Goal: Navigation & Orientation: Find specific page/section

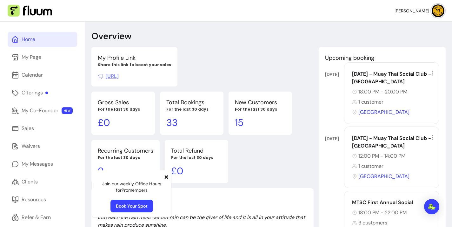
click at [39, 42] on link "Home" at bounding box center [43, 39] width 70 height 15
click at [30, 92] on div "Offerings" at bounding box center [35, 93] width 26 height 8
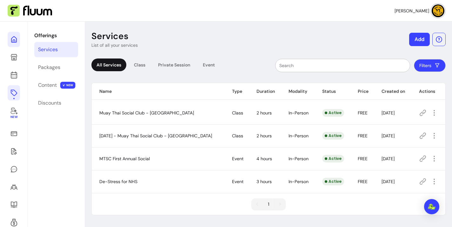
click at [15, 34] on link at bounding box center [14, 39] width 12 height 15
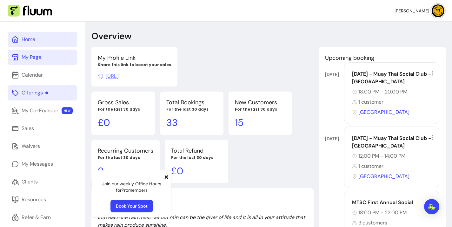
click at [47, 56] on link "My Page" at bounding box center [43, 57] width 70 height 15
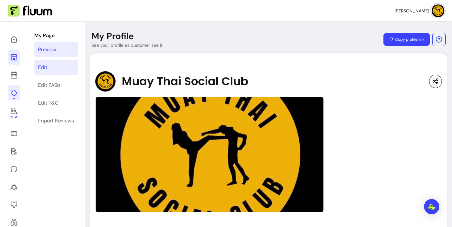
click at [55, 63] on link "Edit" at bounding box center [56, 67] width 44 height 15
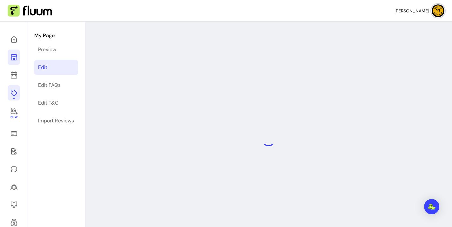
click at [7, 75] on div "New" at bounding box center [14, 140] width 28 height 236
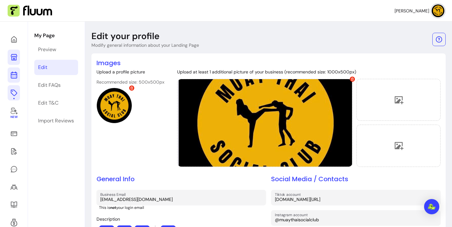
click at [12, 73] on icon at bounding box center [14, 75] width 8 height 8
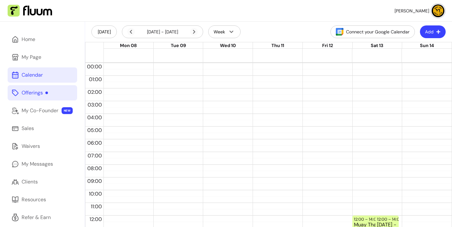
click at [50, 93] on link "Offerings" at bounding box center [43, 92] width 70 height 15
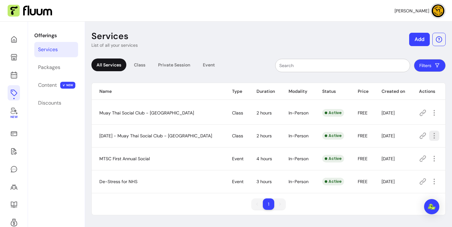
click at [431, 132] on icon "button" at bounding box center [435, 136] width 8 height 8
click at [431, 113] on icon "button" at bounding box center [435, 113] width 8 height 8
click at [400, 175] on span "Delete" at bounding box center [405, 175] width 46 height 6
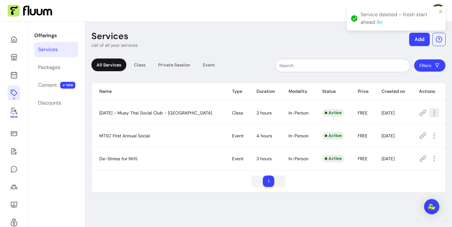
click at [433, 112] on button "button" at bounding box center [434, 113] width 10 height 10
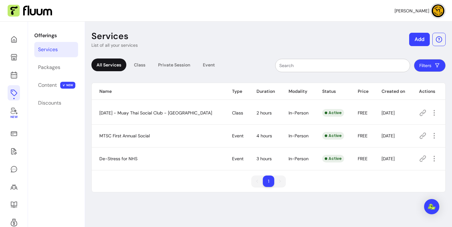
click at [347, 190] on div "1 1" at bounding box center [269, 183] width 354 height 17
click at [117, 134] on span "MTSC First Annual Social" at bounding box center [124, 136] width 50 height 6
click at [431, 138] on icon "button" at bounding box center [435, 136] width 8 height 8
click at [133, 69] on div "Class" at bounding box center [140, 64] width 22 height 13
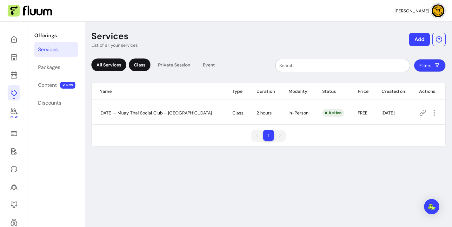
click at [118, 66] on div "All Services" at bounding box center [108, 64] width 35 height 13
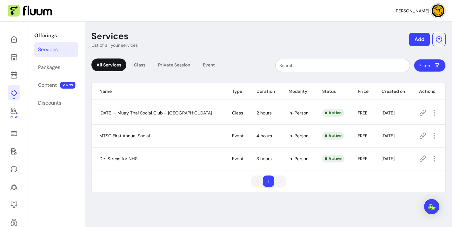
click at [281, 180] on ul "1 1" at bounding box center [269, 180] width 34 height 11
click at [49, 84] on div "Content" at bounding box center [47, 85] width 19 height 8
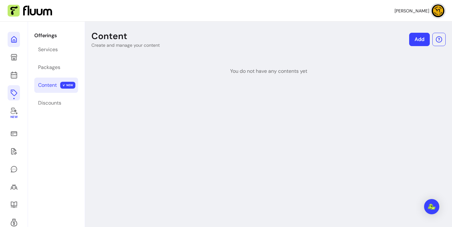
click at [10, 37] on link at bounding box center [14, 39] width 12 height 15
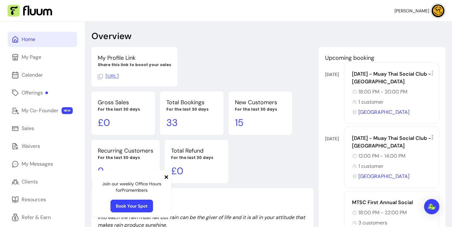
click at [35, 39] on div "Home" at bounding box center [29, 40] width 14 height 8
click at [42, 88] on link "Offerings" at bounding box center [43, 92] width 70 height 15
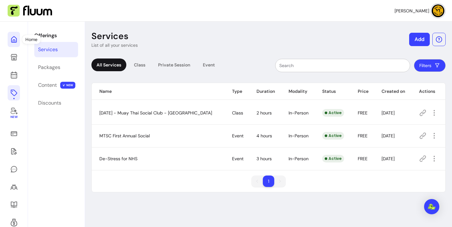
click at [14, 37] on icon at bounding box center [14, 40] width 8 height 8
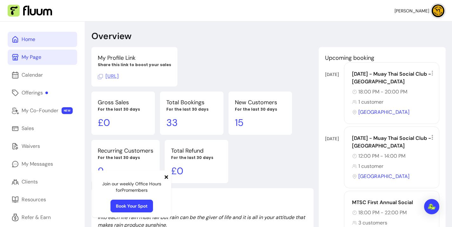
click at [26, 55] on div "My Page" at bounding box center [32, 57] width 20 height 8
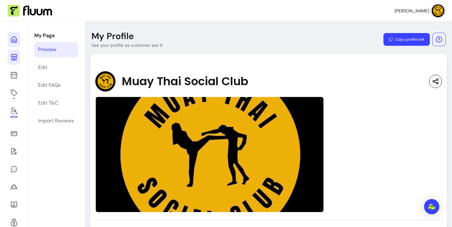
click at [15, 37] on icon at bounding box center [64, 31] width 108 height 91
